Goal: Task Accomplishment & Management: Complete application form

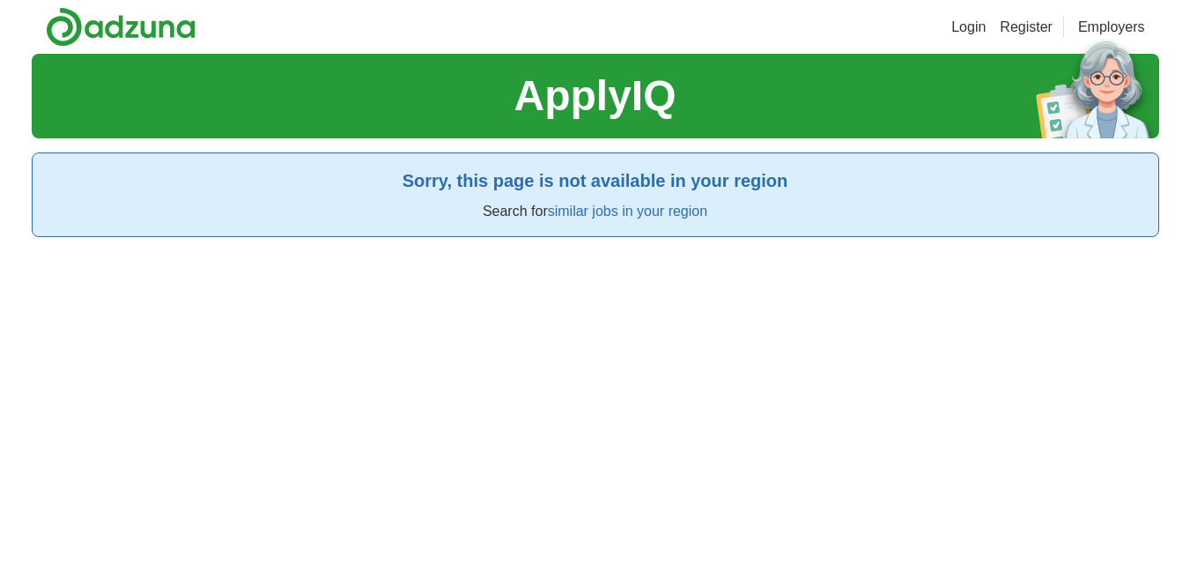
click at [1037, 22] on link "Register" at bounding box center [1026, 27] width 53 height 21
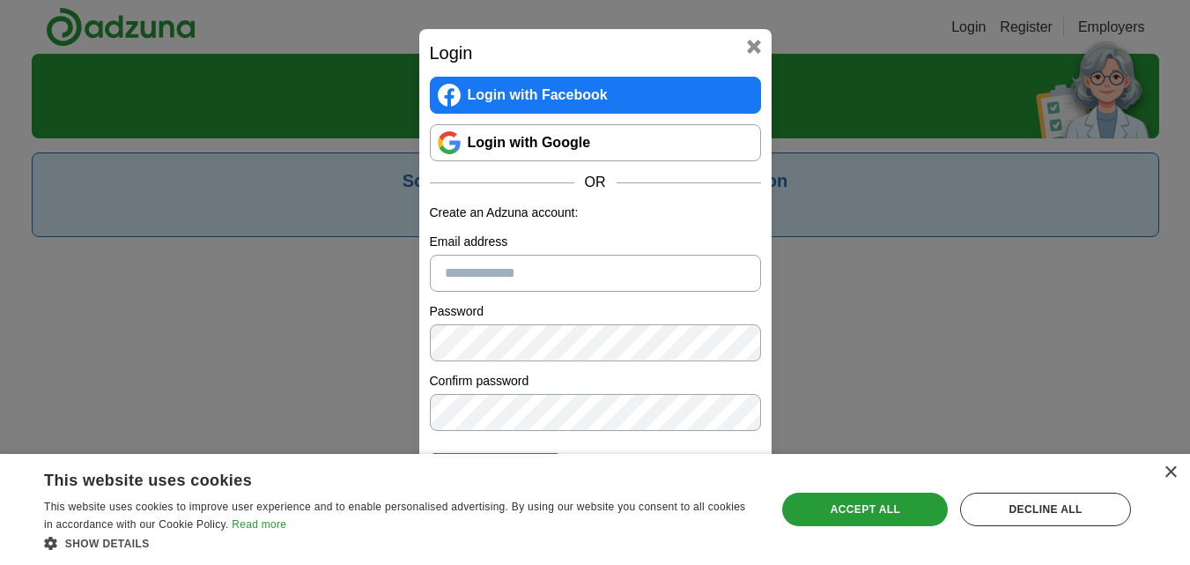
click at [545, 134] on link "Login with Google" at bounding box center [595, 142] width 331 height 37
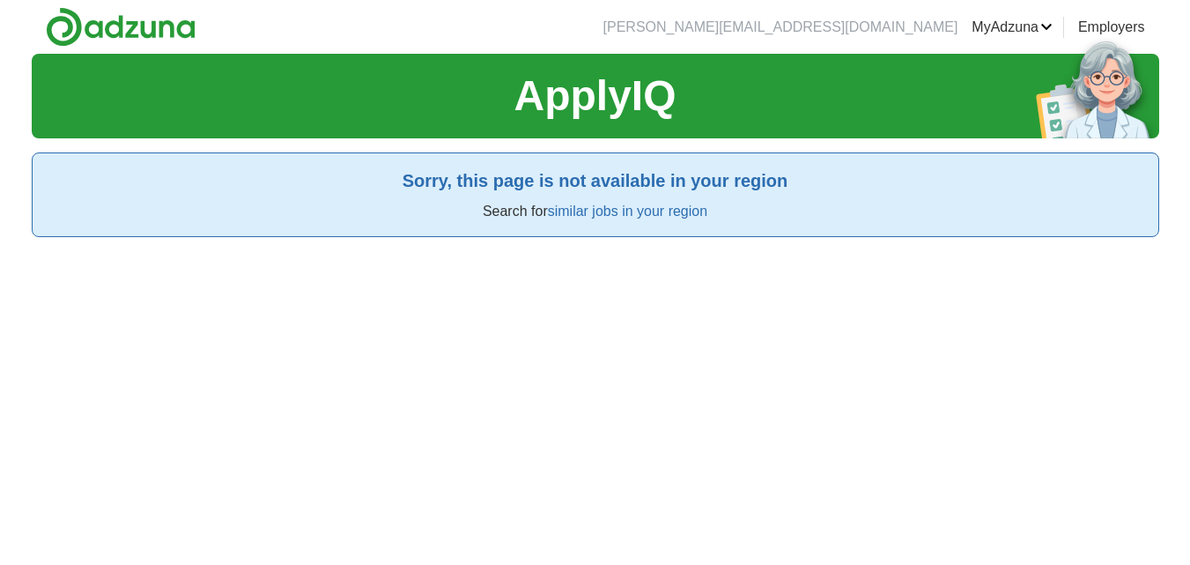
click at [587, 212] on link "similar jobs in your region" at bounding box center [627, 210] width 159 height 15
click at [1011, 33] on link "MyAdzuna" at bounding box center [1011, 27] width 81 height 21
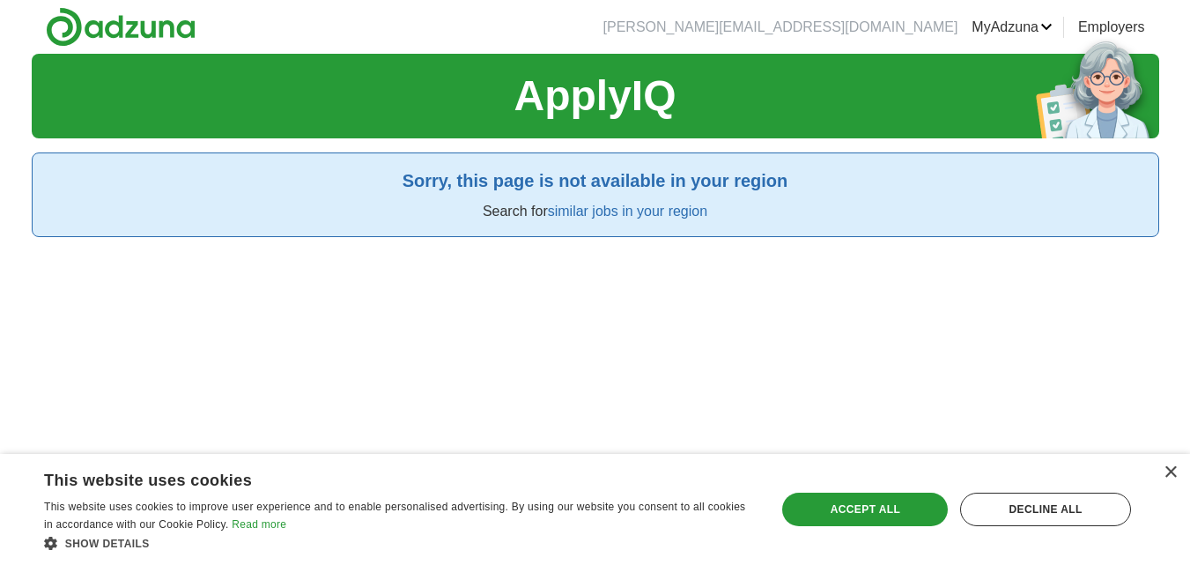
click at [0, 0] on link "ApplyIQ" at bounding box center [0, 0] width 0 height 0
